Goal: Task Accomplishment & Management: Complete application form

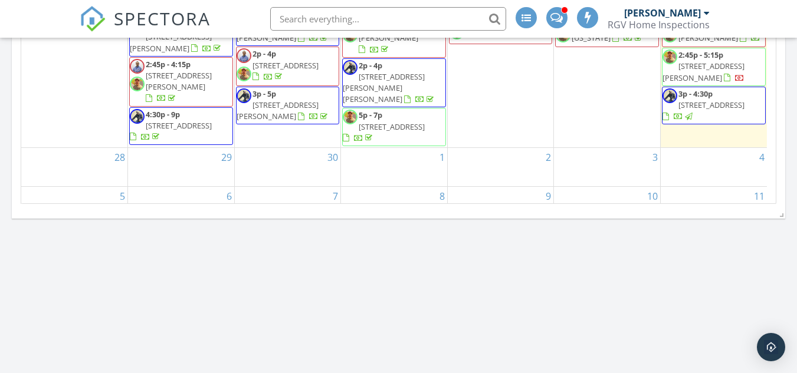
scroll to position [472, 0]
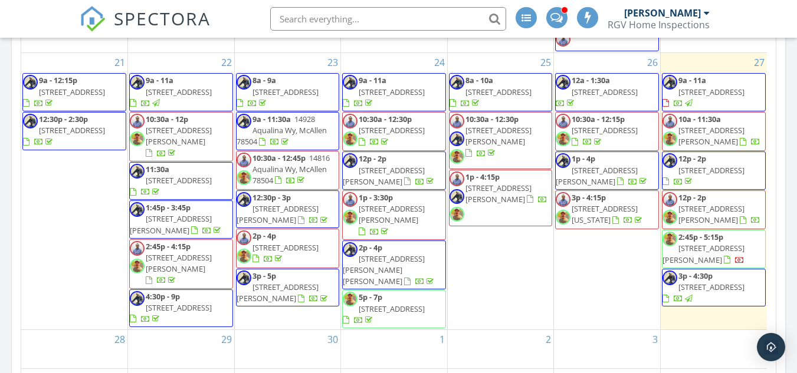
click at [557, 16] on span at bounding box center [556, 16] width 12 height 11
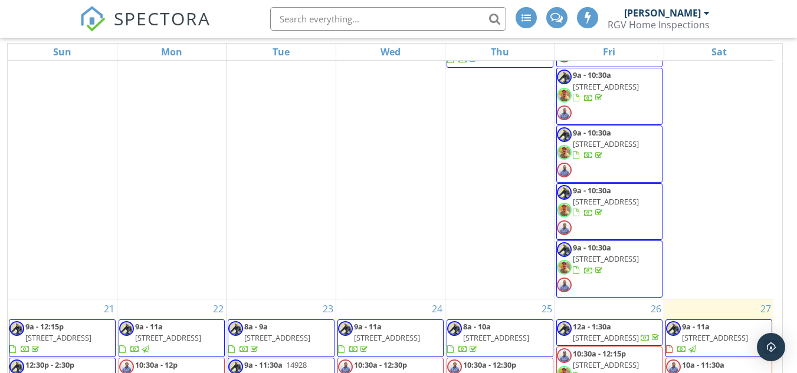
scroll to position [612, 0]
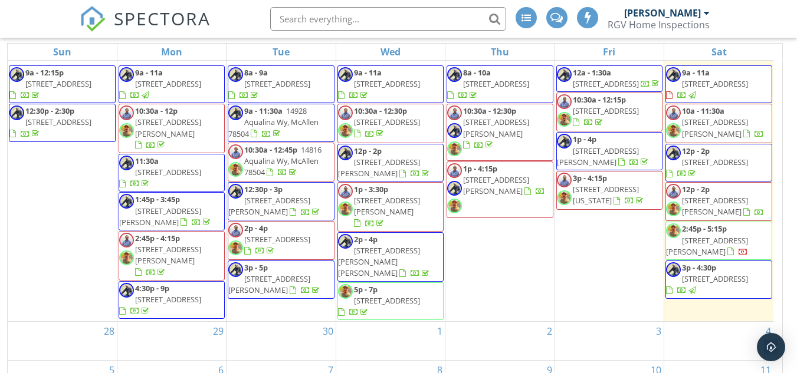
click at [748, 78] on span "4812 Nerine Avenue, McAllen 78504" at bounding box center [715, 83] width 66 height 11
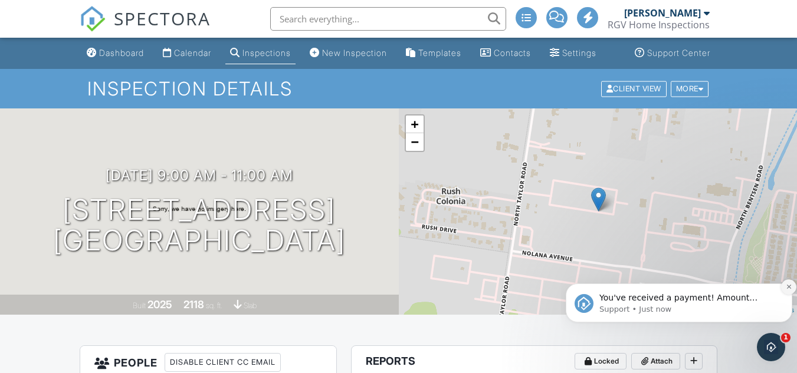
click at [790, 287] on icon "Dismiss notification" at bounding box center [789, 287] width 6 height 6
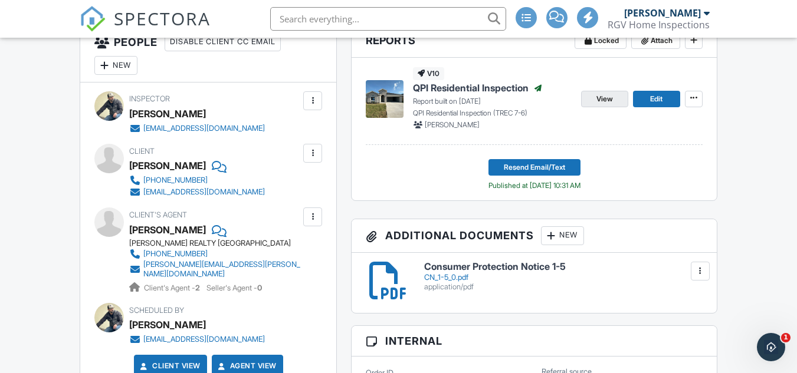
scroll to position [295, 0]
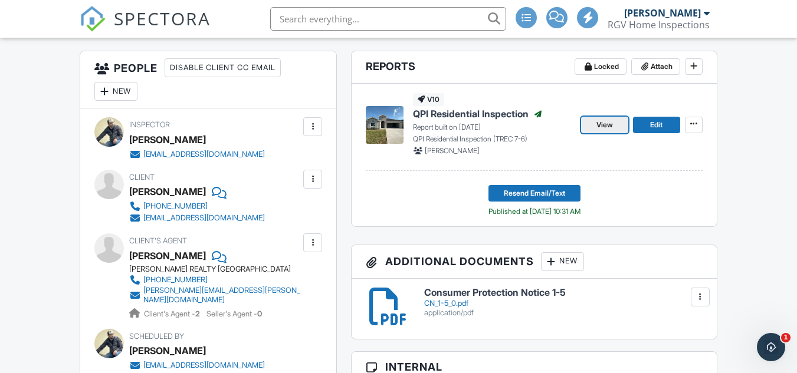
click at [606, 131] on span "View" at bounding box center [604, 125] width 17 height 12
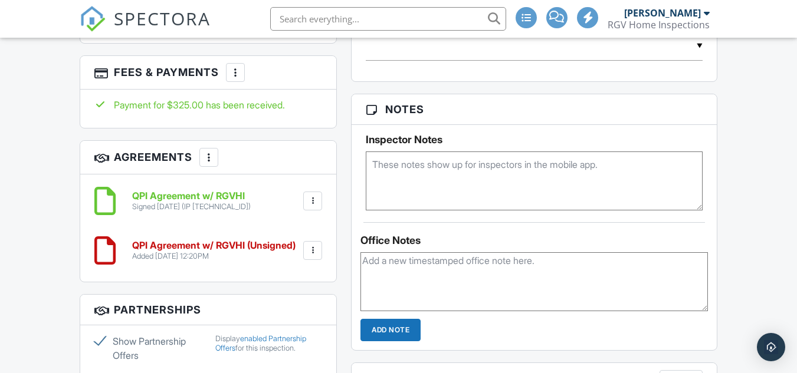
click at [310, 257] on div at bounding box center [313, 251] width 12 height 12
click at [282, 344] on li "Delete" at bounding box center [281, 341] width 67 height 29
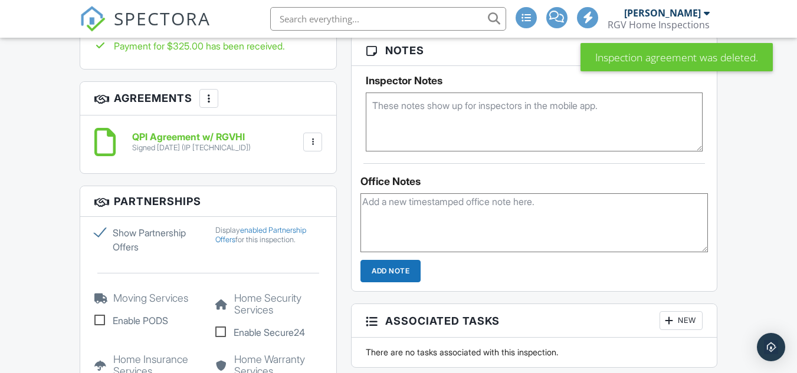
click at [311, 148] on div at bounding box center [313, 142] width 12 height 12
click at [290, 241] on li "Download" at bounding box center [281, 233] width 67 height 29
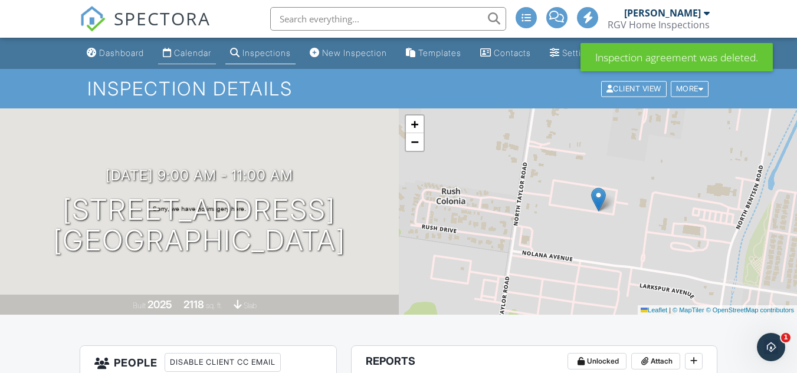
click at [171, 57] on div "Calendar" at bounding box center [167, 52] width 9 height 9
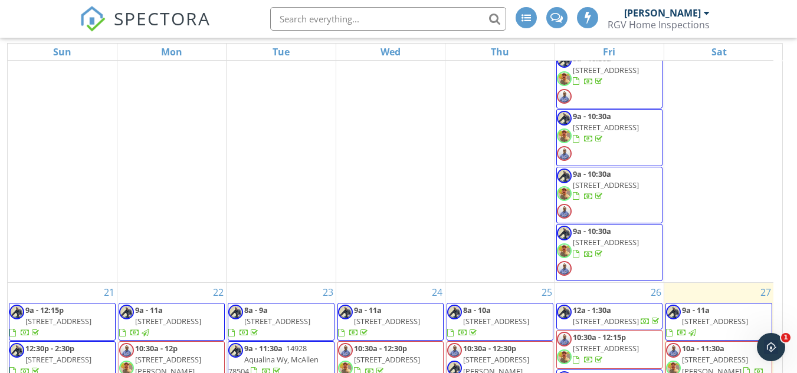
scroll to position [612, 0]
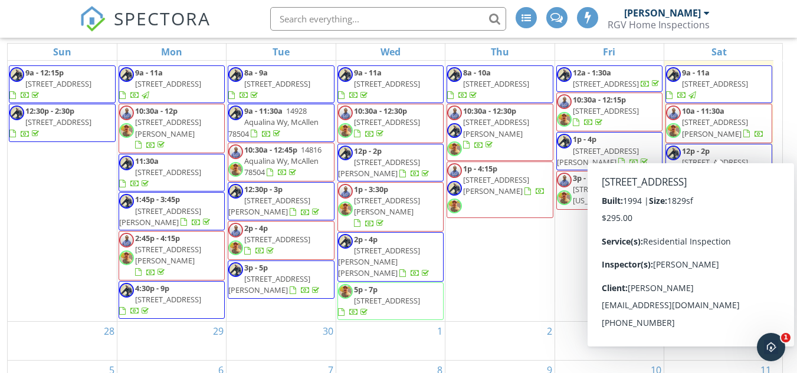
click at [721, 157] on span "2001 S 39th St, McAllen 78503" at bounding box center [715, 162] width 66 height 11
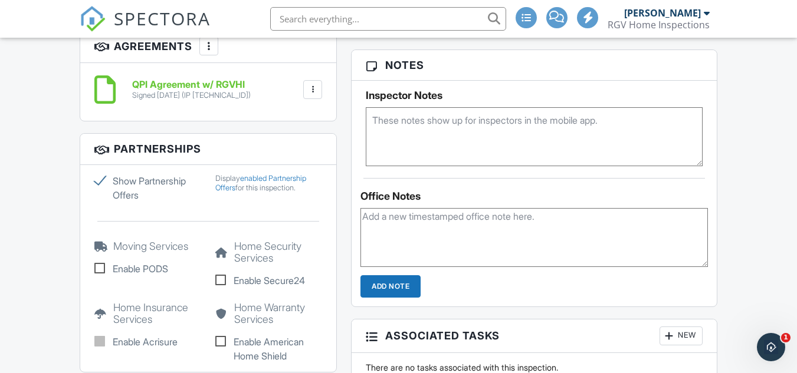
scroll to position [826, 0]
click at [310, 100] on div at bounding box center [312, 90] width 19 height 19
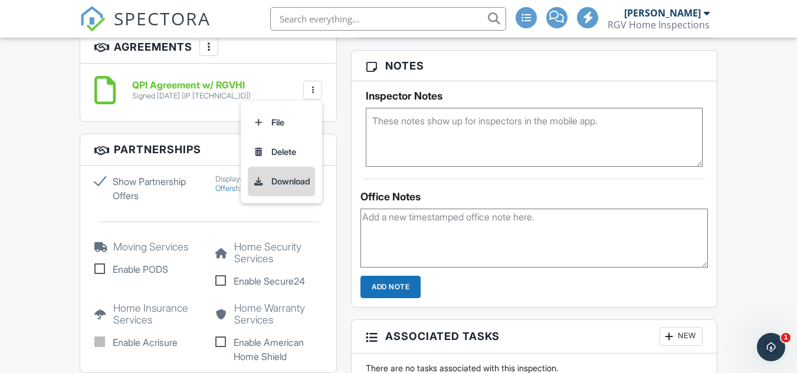
click at [303, 190] on li "Download" at bounding box center [281, 181] width 67 height 29
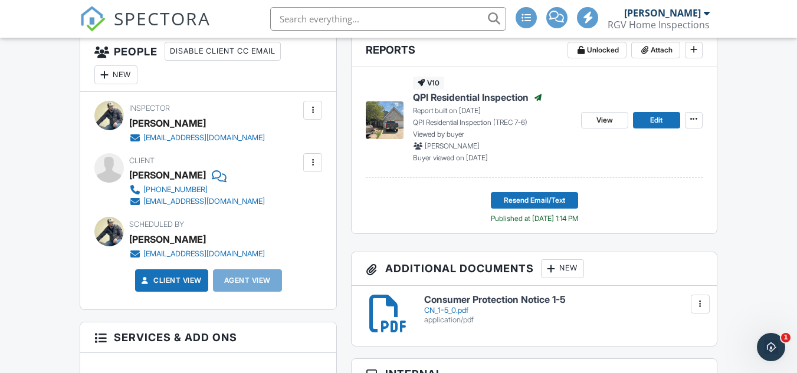
scroll to position [295, 0]
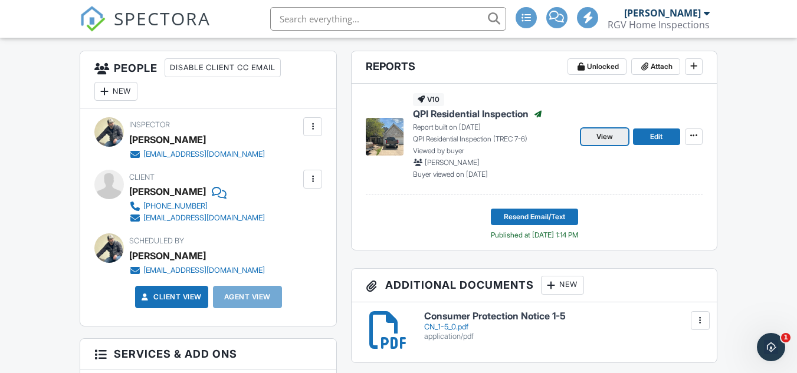
click at [610, 143] on span "View" at bounding box center [604, 137] width 17 height 12
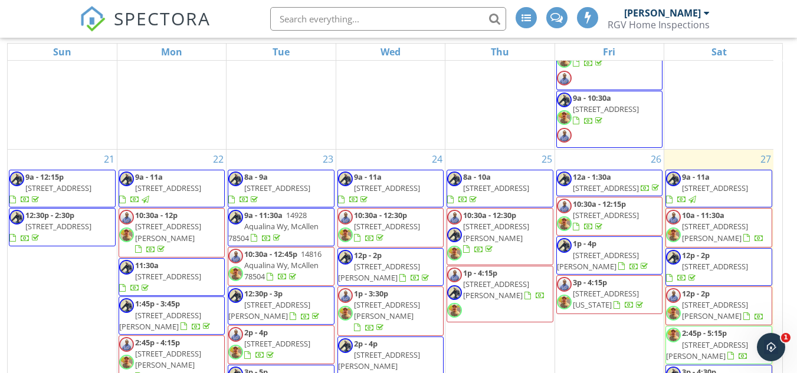
scroll to position [612, 0]
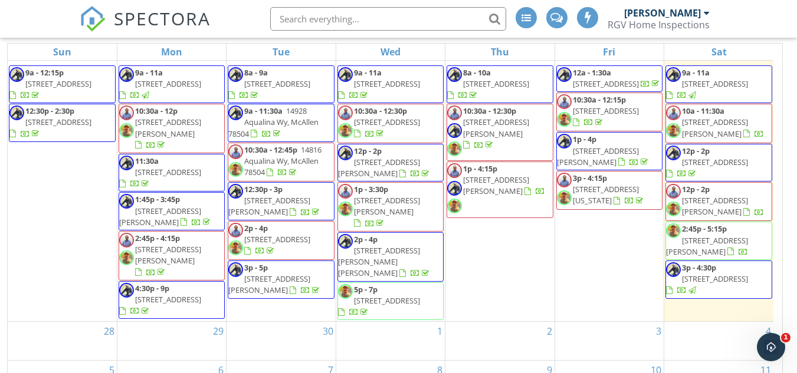
click at [722, 274] on span "[STREET_ADDRESS]" at bounding box center [715, 279] width 66 height 11
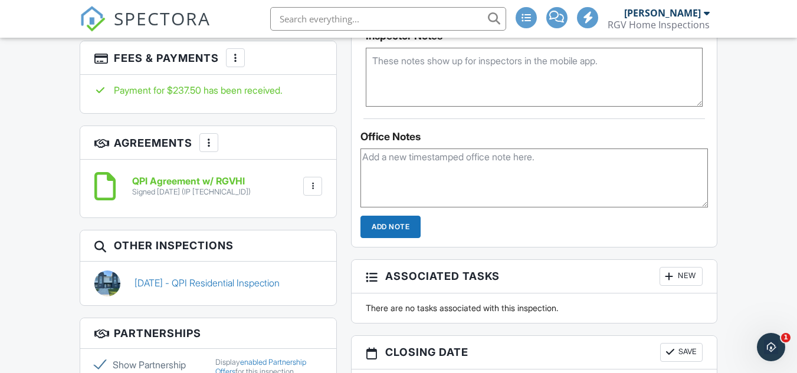
scroll to position [908, 0]
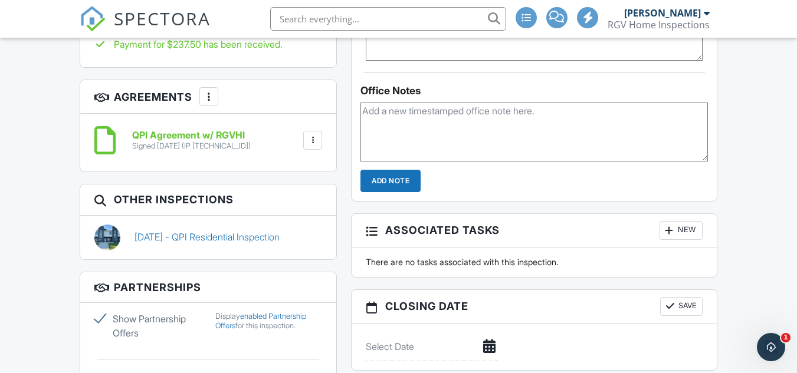
click at [316, 146] on div at bounding box center [313, 140] width 12 height 12
click at [295, 239] on li "Download" at bounding box center [281, 231] width 67 height 29
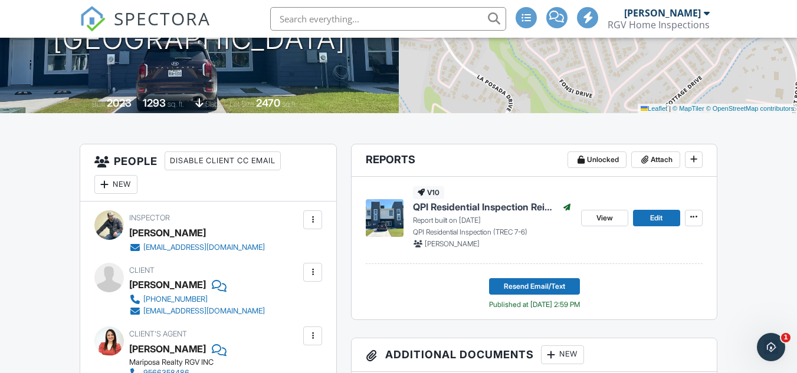
scroll to position [259, 0]
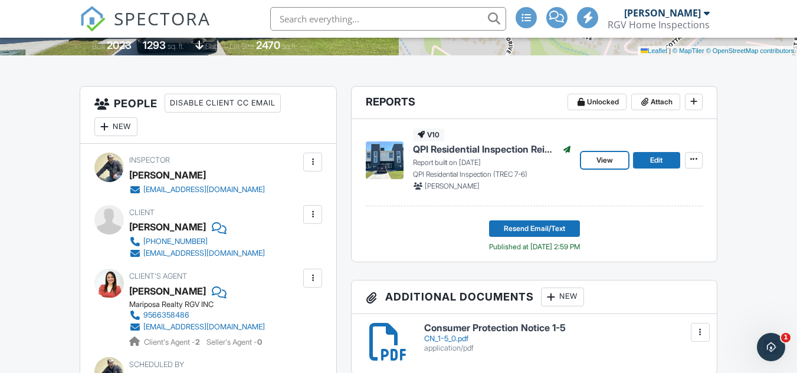
click at [613, 166] on link "View" at bounding box center [604, 160] width 47 height 17
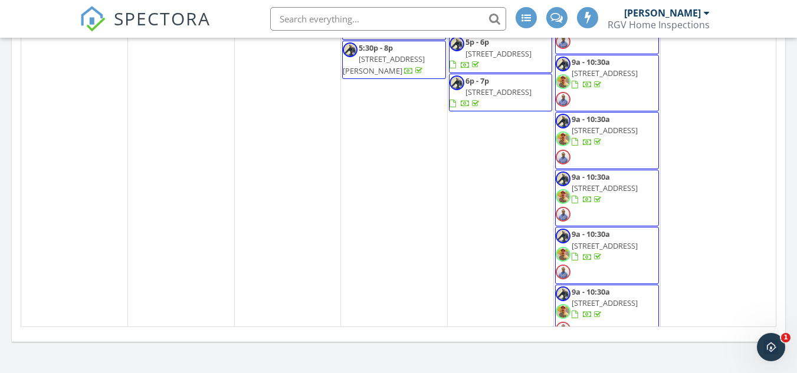
click at [373, 17] on input "text" at bounding box center [388, 19] width 236 height 24
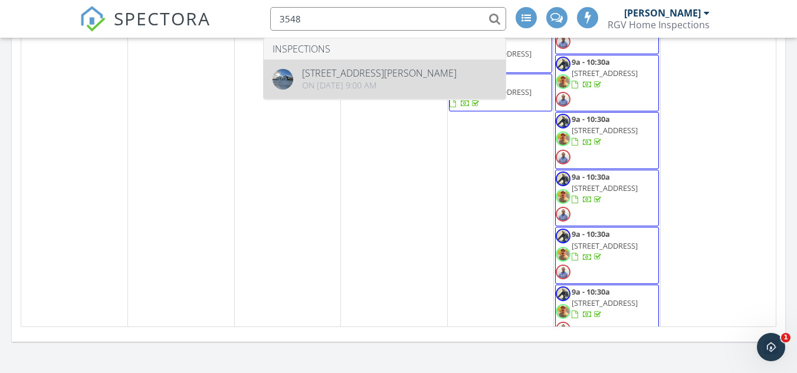
type input "3548"
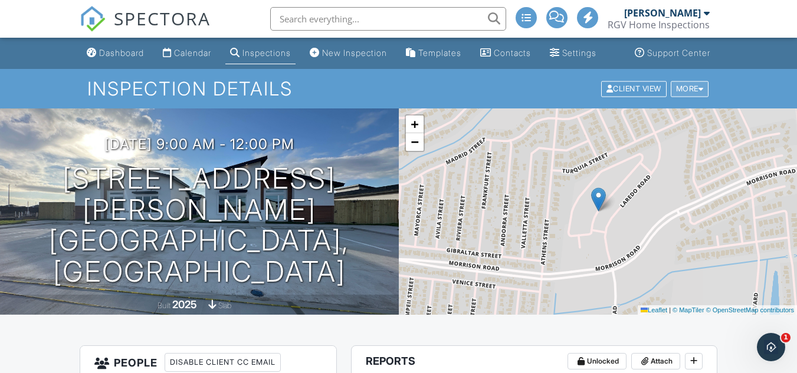
click at [689, 97] on div "More" at bounding box center [690, 89] width 38 height 16
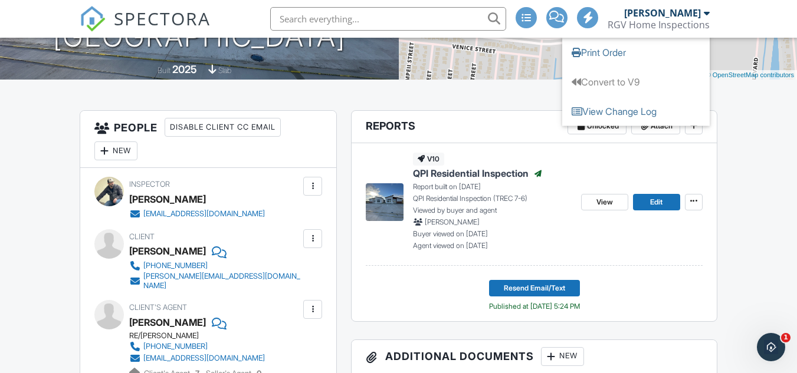
scroll to position [236, 0]
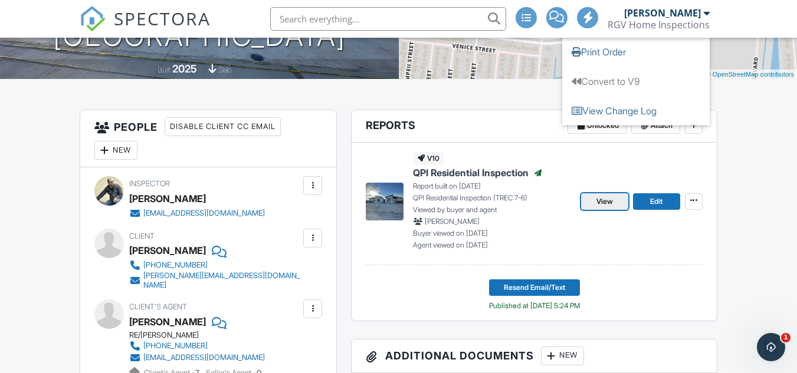
click at [593, 210] on link "View" at bounding box center [604, 201] width 47 height 17
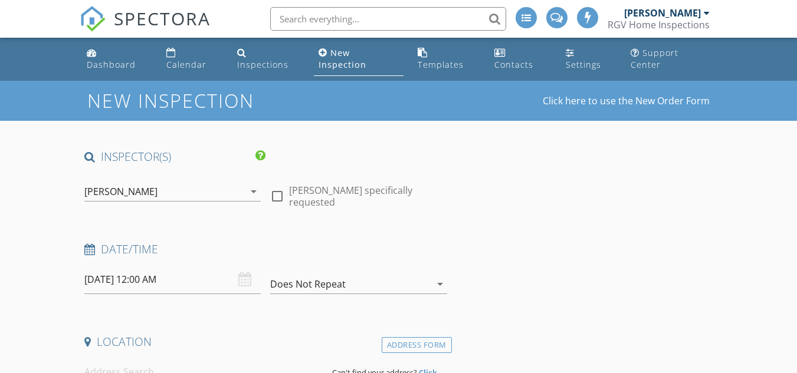
type input "[PERSON_NAME]"
type input "[PERSON_NAME][EMAIL_ADDRESS][DOMAIN_NAME]"
type input "[PHONE_NUMBER]"
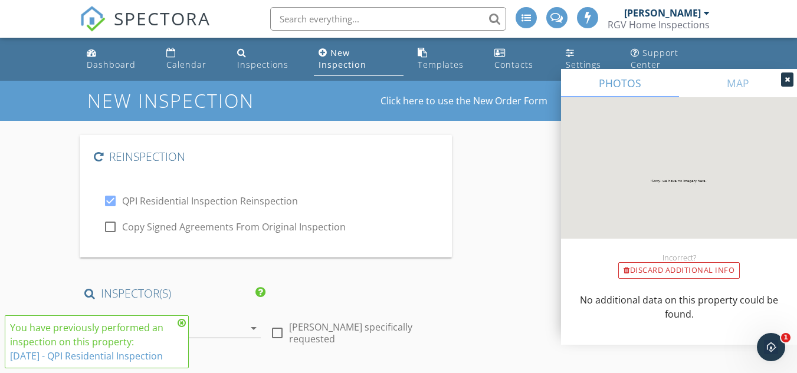
click at [235, 203] on div "check_box QPI Residential Inspection Reinspection check_box_outline_blank Copy …" at bounding box center [265, 208] width 343 height 71
click at [229, 221] on label "Copy Signed Agreements From Original Inspection" at bounding box center [234, 227] width 224 height 12
checkbox input "true"
click at [783, 77] on div at bounding box center [787, 80] width 12 height 14
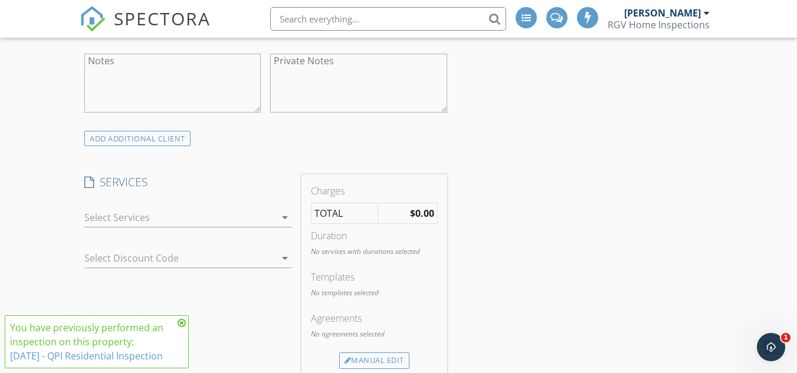
scroll to position [944, 0]
click at [257, 221] on div at bounding box center [179, 214] width 191 height 19
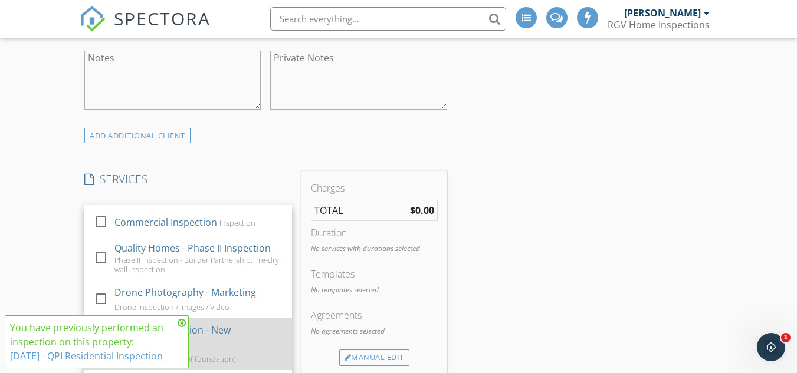
scroll to position [177, 0]
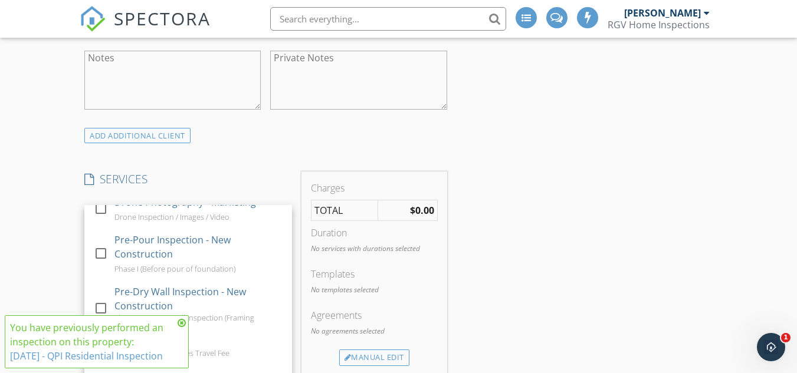
click at [182, 318] on icon at bounding box center [182, 322] width 8 height 9
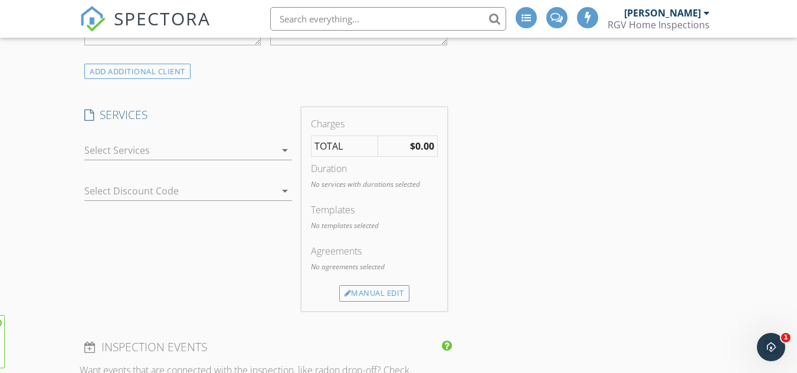
scroll to position [1062, 0]
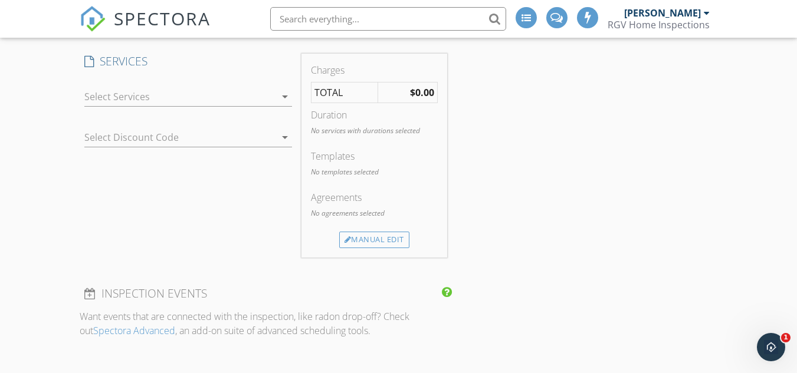
click at [195, 103] on div at bounding box center [179, 96] width 191 height 19
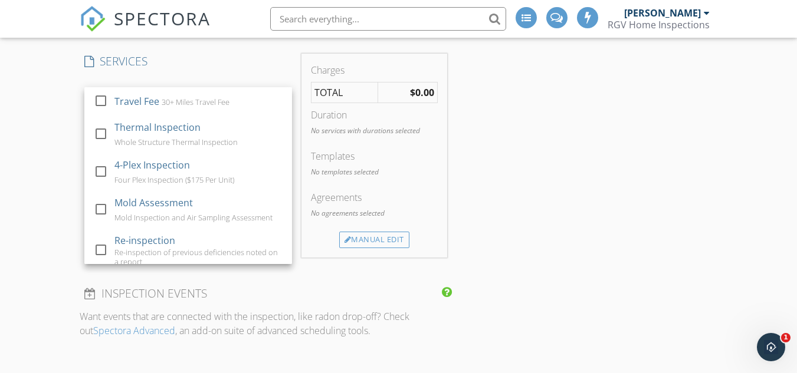
scroll to position [305, 0]
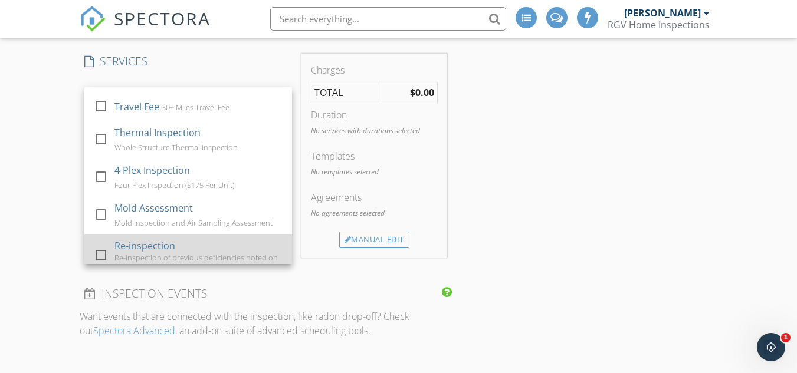
click at [179, 242] on div "Re-inspection Re-inspection of previous deficiencies noted on a report" at bounding box center [198, 256] width 168 height 44
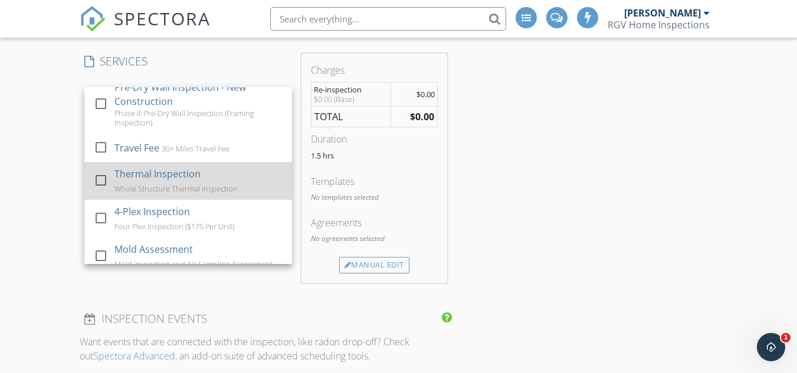
scroll to position [246, 0]
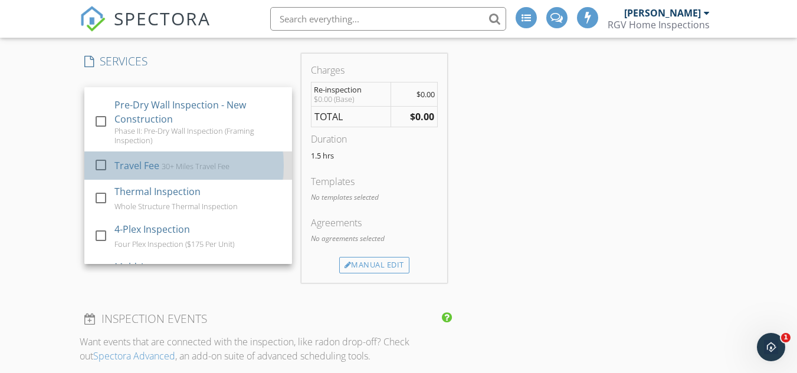
click at [127, 167] on div "Travel Fee" at bounding box center [136, 166] width 45 height 14
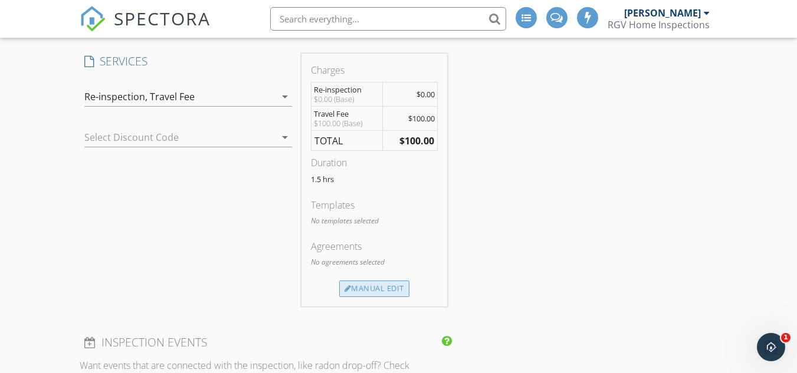
click at [389, 297] on div "Charges Re-inspection $0.00 (Base) $0.00 Travel Fee $100.00 (Base) $100.00 TOTA…" at bounding box center [374, 180] width 146 height 253
click at [388, 290] on div "Manual Edit" at bounding box center [374, 289] width 70 height 17
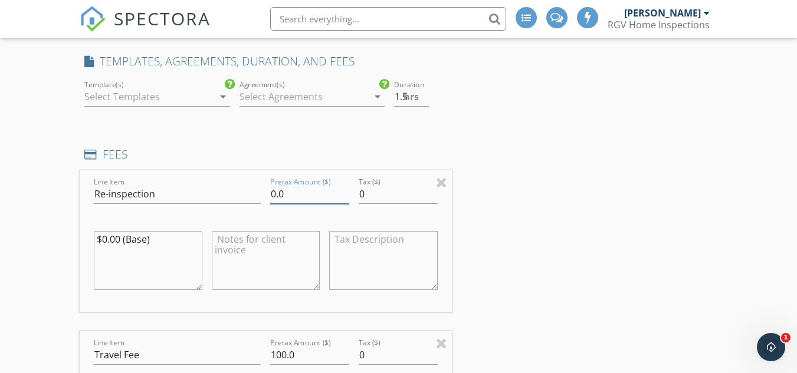
drag, startPoint x: 309, startPoint y: 201, endPoint x: 242, endPoint y: 194, distance: 67.0
click at [242, 194] on div "Line Item Re-inspection Pretax Amount ($) 0.0 Tax ($) 0 $0.00 (Base)" at bounding box center [266, 241] width 372 height 142
type input "350"
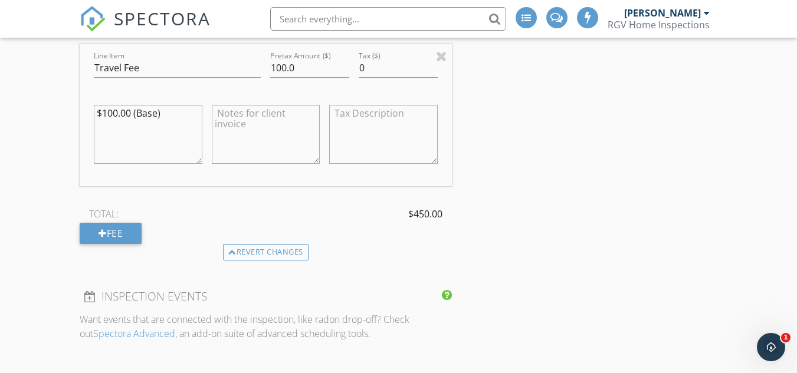
scroll to position [1356, 0]
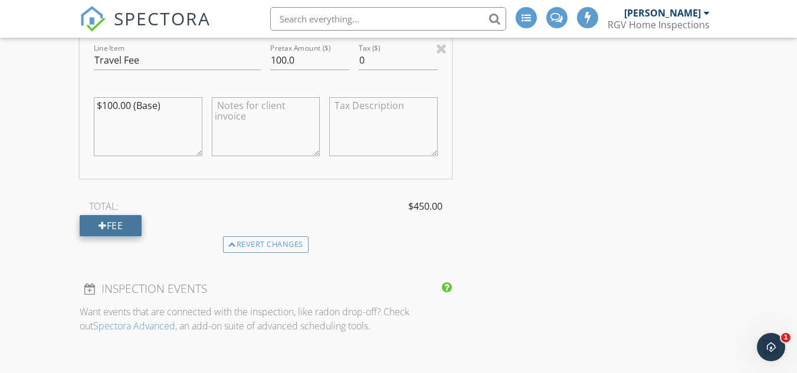
click at [127, 220] on div "Fee" at bounding box center [111, 225] width 62 height 21
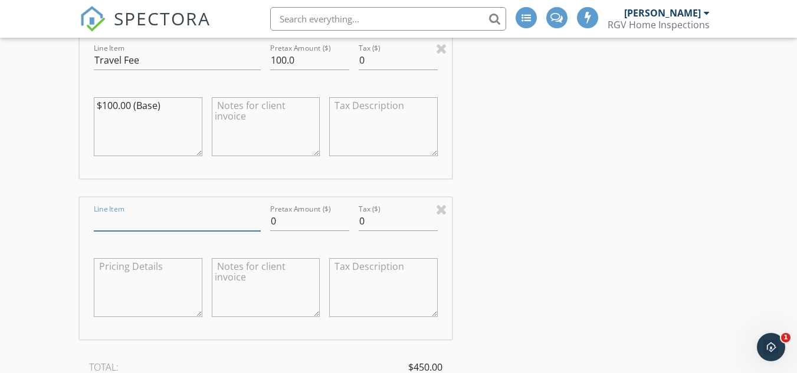
click at [146, 222] on input "Line Item" at bounding box center [177, 221] width 167 height 19
type input "Discount"
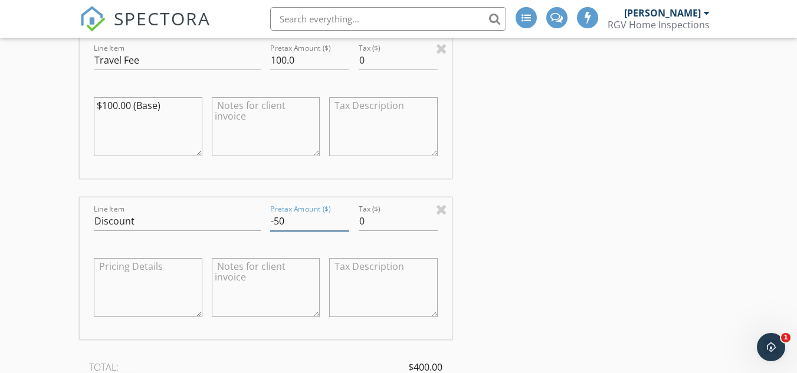
type input "-50"
click at [550, 159] on div "Reinspection check_box QPI Residential Inspection Reinspection check_box Copy S…" at bounding box center [398, 292] width 637 height 3026
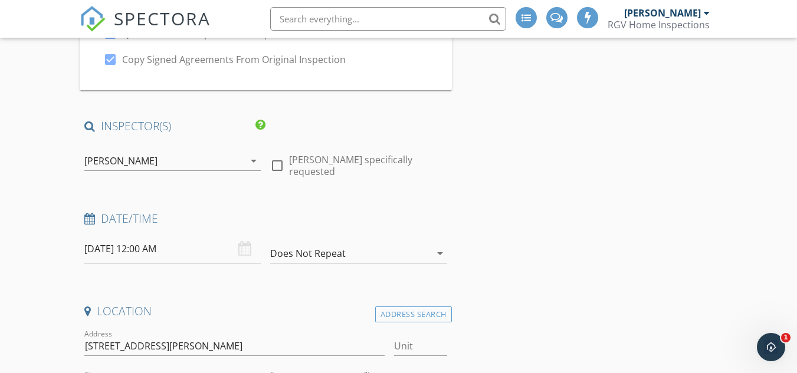
scroll to position [177, 0]
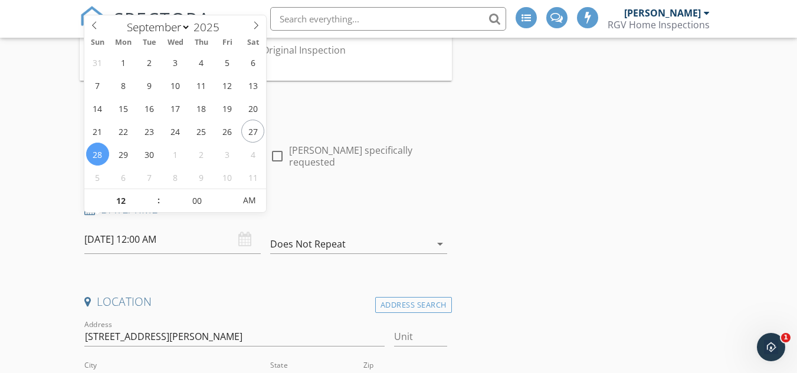
click at [233, 231] on input "09/28/2025 12:00 AM" at bounding box center [172, 239] width 176 height 29
type input "09/29/2025 12:00 AM"
type input "08"
type input "[DATE] 8:00 AM"
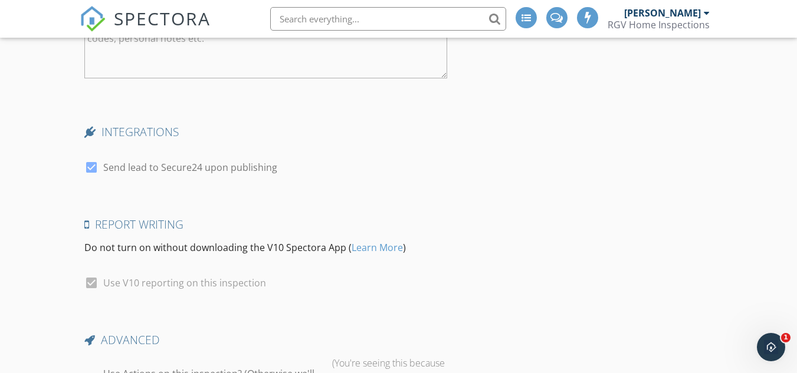
scroll to position [2772, 0]
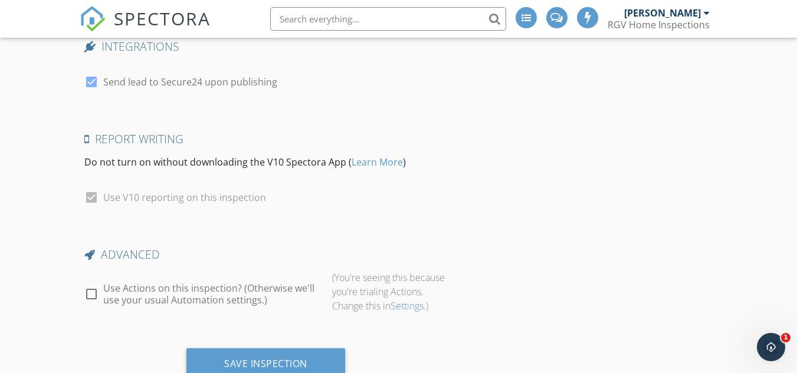
click at [87, 288] on div at bounding box center [91, 294] width 20 height 20
checkbox input "true"
click at [93, 84] on div at bounding box center [91, 82] width 20 height 20
checkbox input "false"
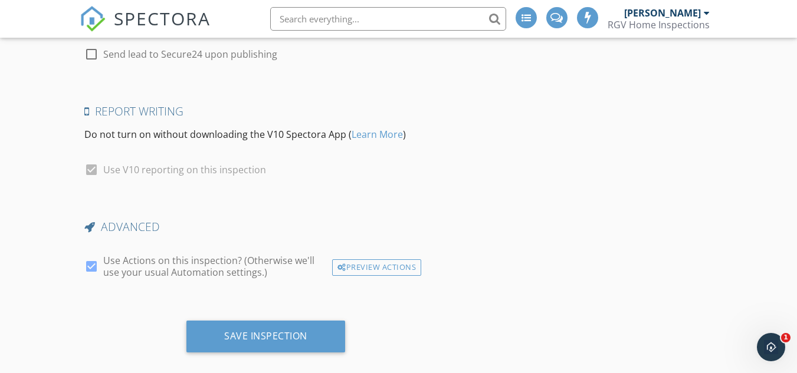
scroll to position [2815, 0]
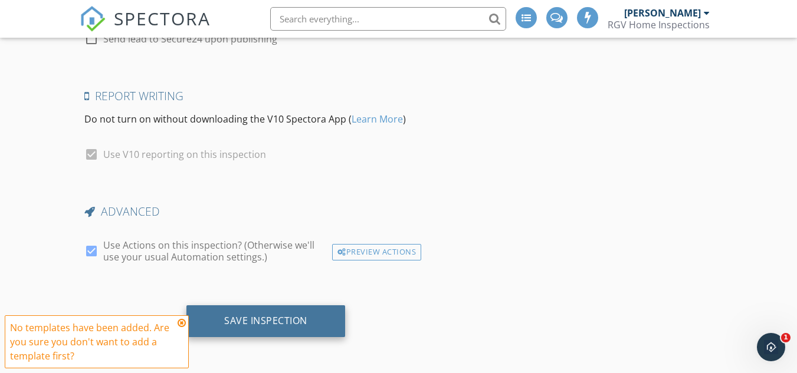
click at [268, 310] on div "Save Inspection" at bounding box center [265, 321] width 159 height 32
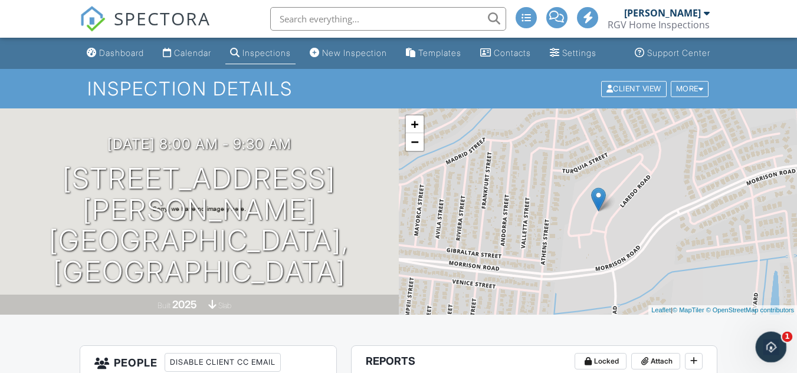
click at [760, 343] on div "Open Intercom Messenger" at bounding box center [769, 345] width 39 height 39
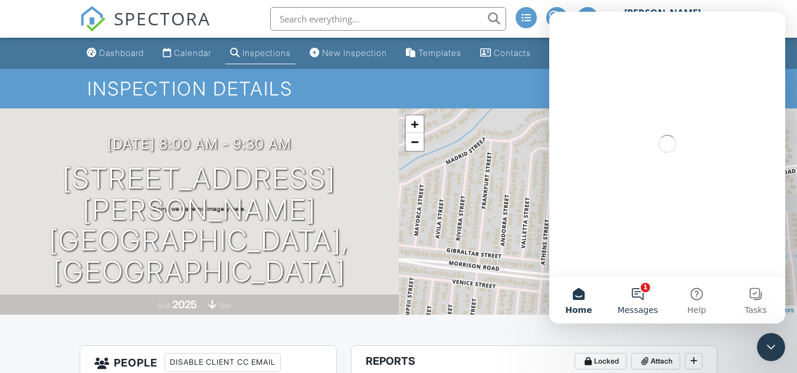
click at [643, 291] on button "1 Messages" at bounding box center [637, 300] width 59 height 47
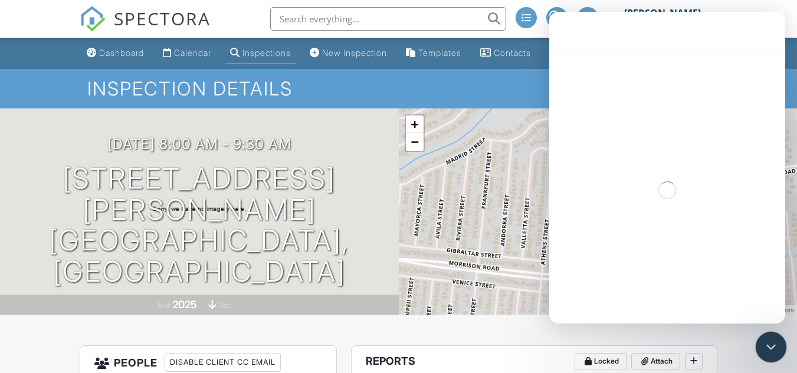
click at [774, 348] on icon "Close Intercom Messenger" at bounding box center [769, 346] width 14 height 14
